Goal: Transaction & Acquisition: Subscribe to service/newsletter

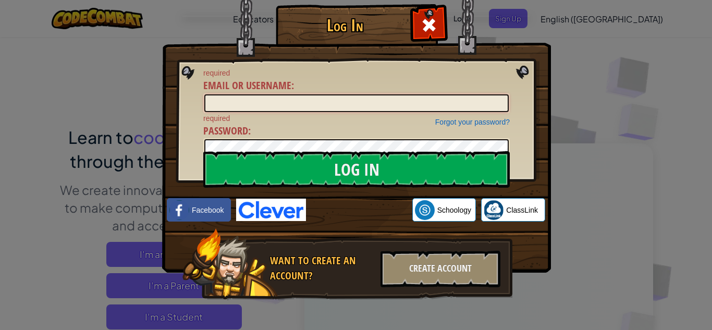
click at [376, 96] on input "Email or Username :" at bounding box center [356, 103] width 304 height 18
click at [370, 107] on input "Email or Username :" at bounding box center [356, 103] width 304 height 18
type input "[PERSON_NAME].jabrya"
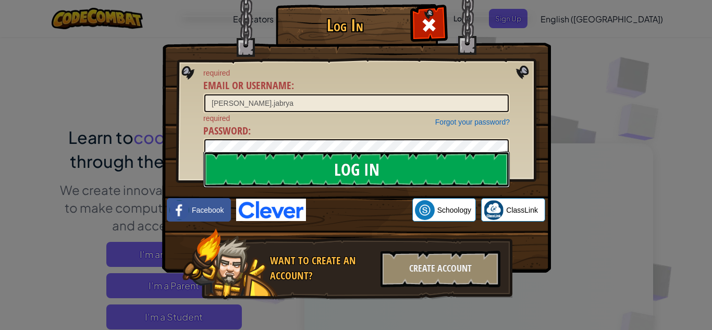
click at [407, 168] on input "Log In" at bounding box center [356, 169] width 307 height 36
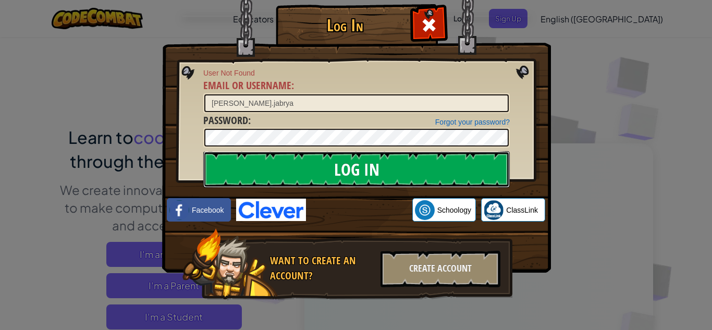
click at [473, 169] on input "Log In" at bounding box center [356, 169] width 307 height 36
click at [480, 174] on input "Log In" at bounding box center [356, 169] width 307 height 36
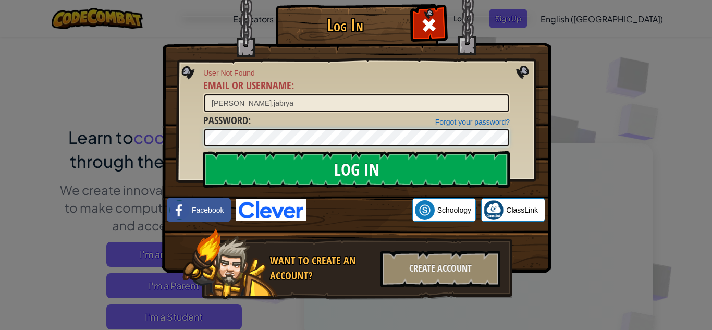
click at [203, 151] on input "Log In" at bounding box center [356, 169] width 307 height 36
click at [431, 36] on div at bounding box center [428, 23] width 33 height 33
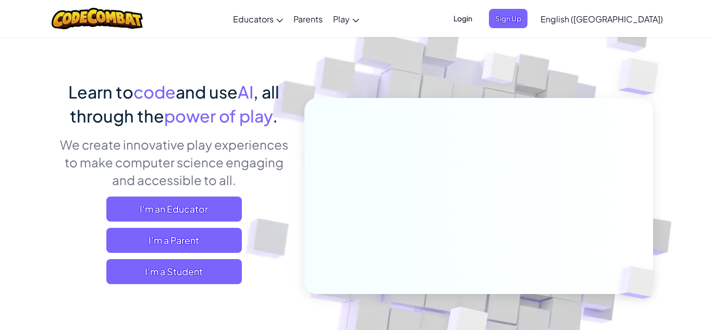
scroll to position [46, 0]
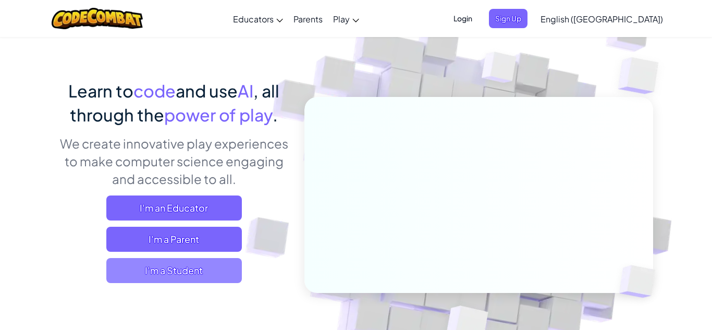
click at [219, 275] on span "I'm a Student" at bounding box center [174, 270] width 136 height 25
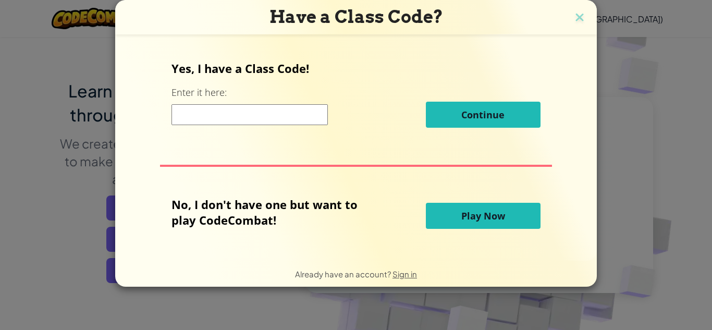
click at [299, 121] on input at bounding box center [250, 114] width 156 height 21
click at [491, 227] on button "Play Now" at bounding box center [483, 216] width 115 height 26
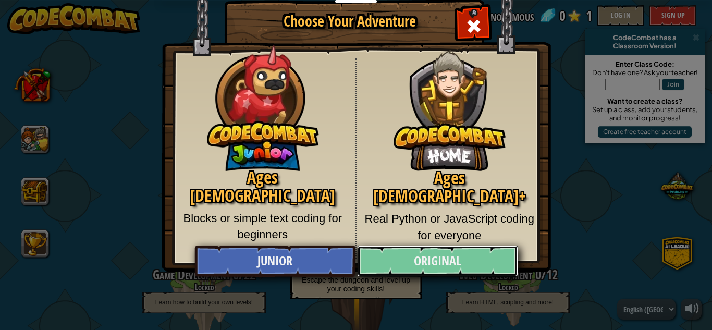
click at [424, 276] on link "Original" at bounding box center [437, 261] width 161 height 31
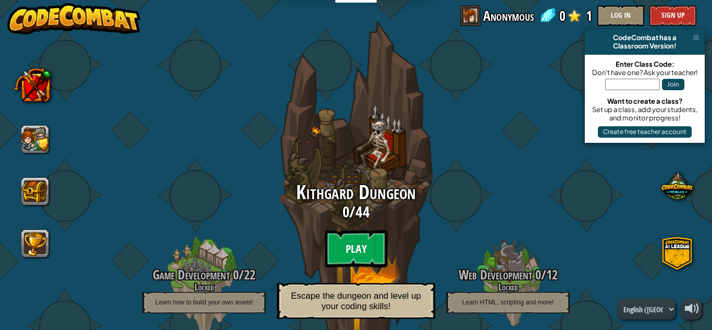
click at [374, 252] on btn "Play" at bounding box center [356, 249] width 63 height 38
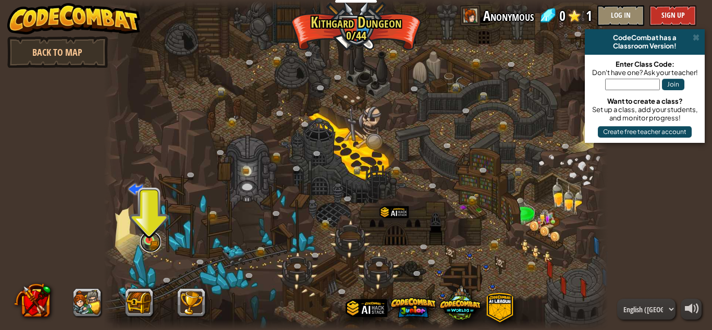
click at [147, 246] on link at bounding box center [150, 241] width 21 height 21
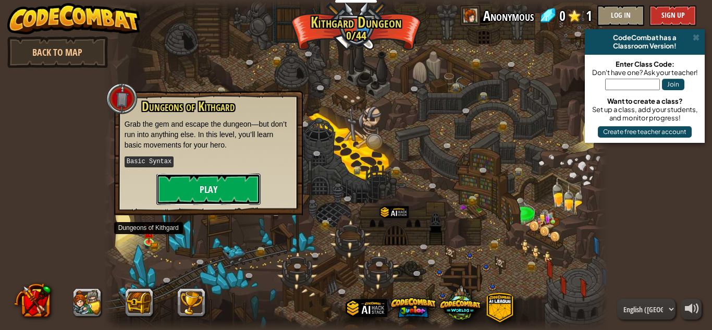
click at [228, 191] on button "Play" at bounding box center [208, 189] width 104 height 31
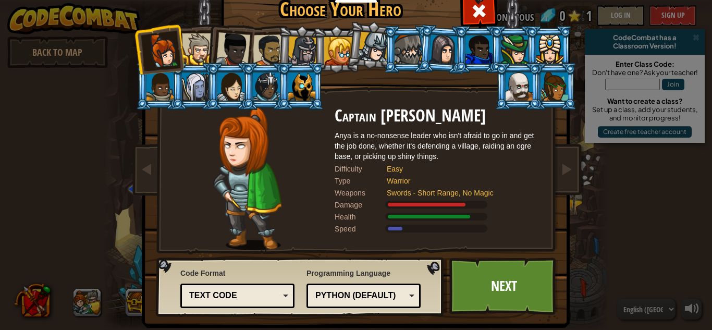
scroll to position [4, 0]
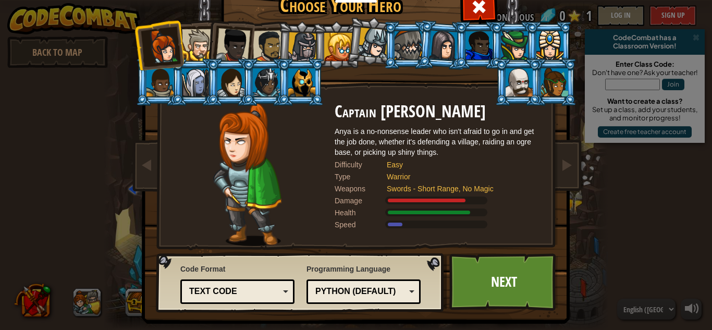
click at [274, 89] on div at bounding box center [266, 82] width 27 height 28
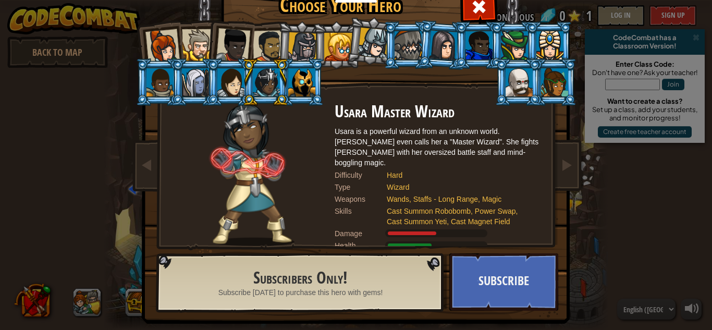
click at [560, 94] on div at bounding box center [554, 82] width 27 height 28
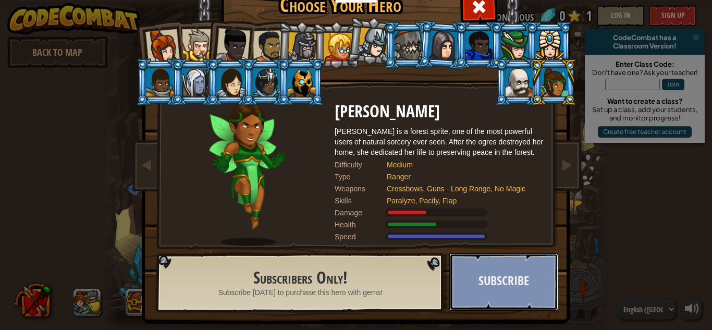
click at [500, 295] on button "Subscribe" at bounding box center [503, 281] width 109 height 57
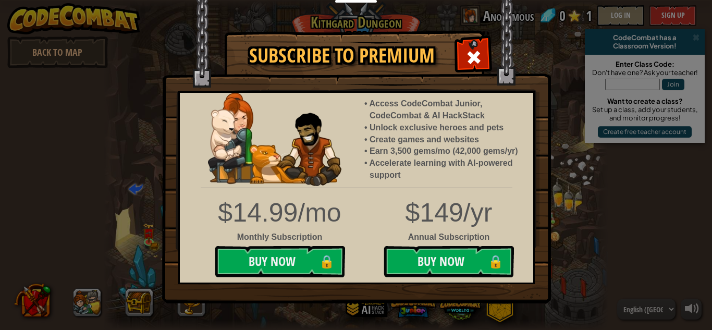
click at [574, 303] on div "Subscribe to Premium Access CodeCombat Junior, CodeCombat & AI HackStack Unlock…" at bounding box center [356, 165] width 712 height 330
click at [474, 68] on div at bounding box center [473, 56] width 33 height 33
